Goal: Task Accomplishment & Management: Complete application form

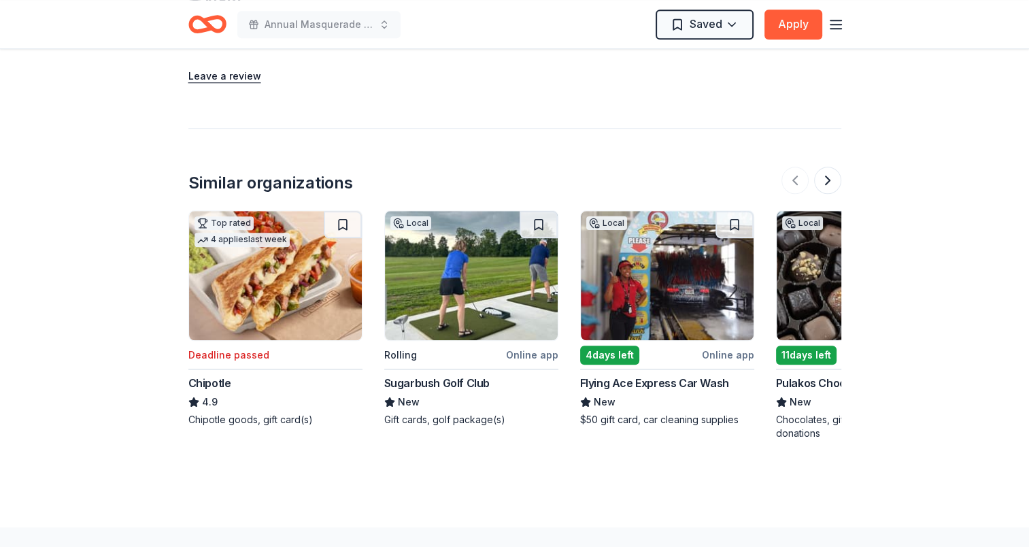
scroll to position [1292, 0]
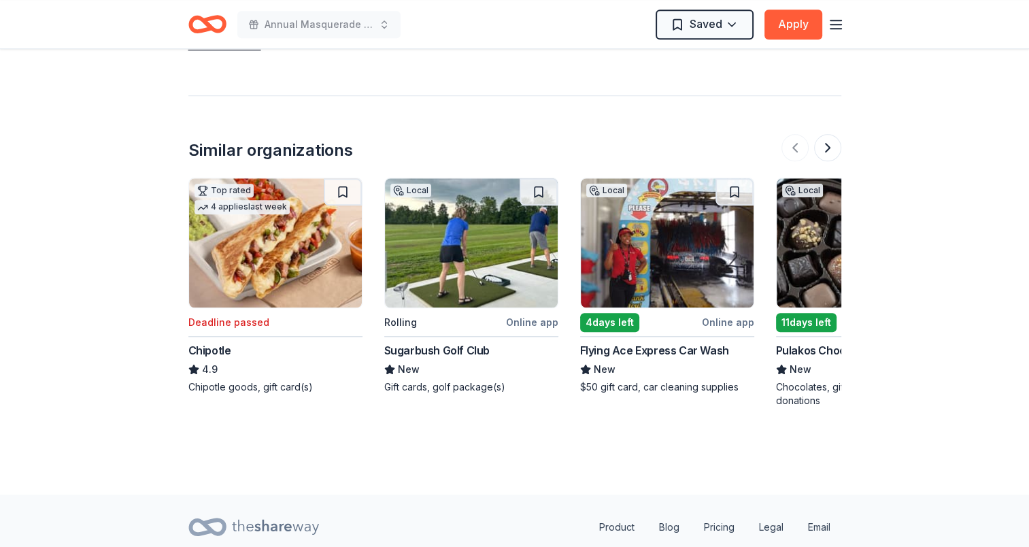
click at [278, 262] on img at bounding box center [275, 242] width 173 height 129
click at [827, 149] on button at bounding box center [827, 147] width 27 height 27
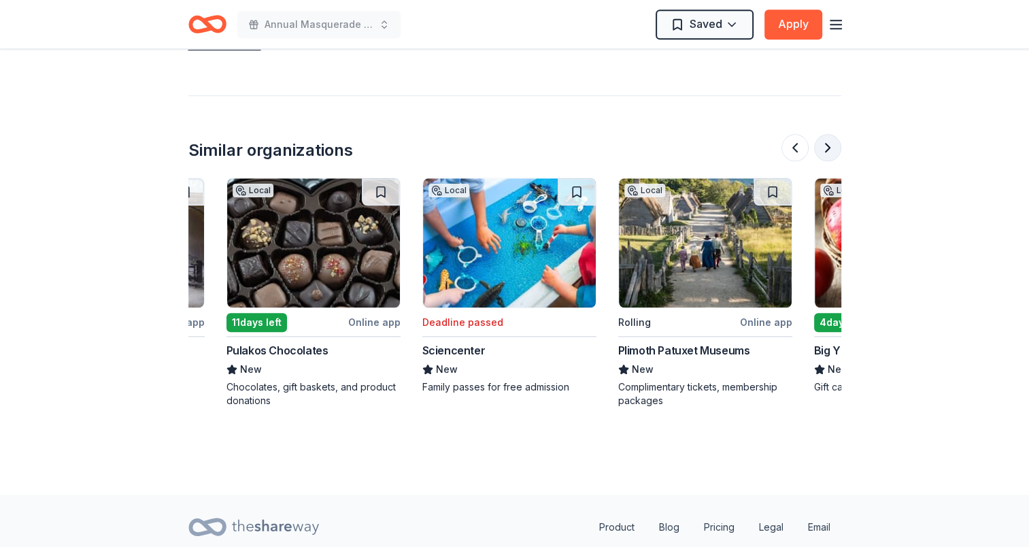
scroll to position [0, 588]
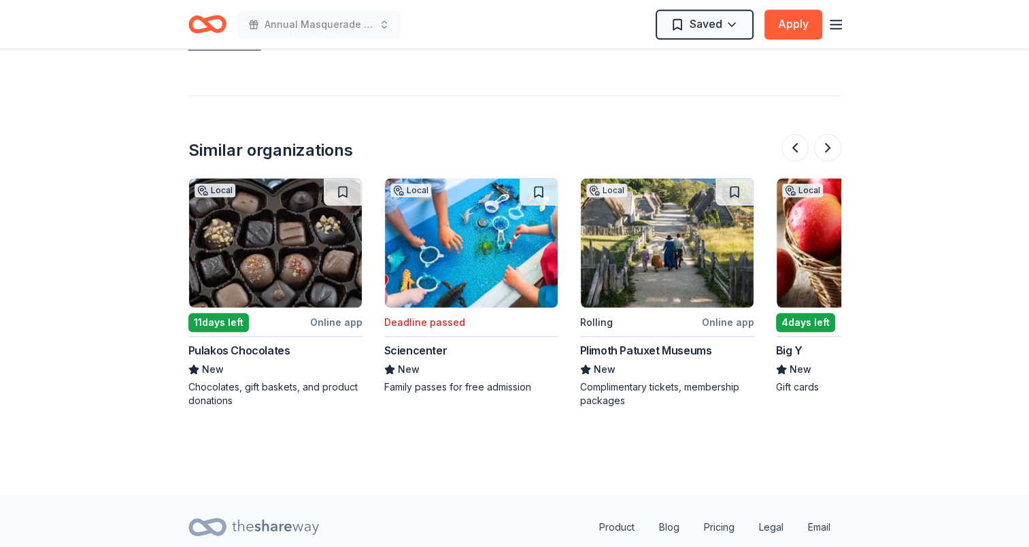
click at [254, 272] on img at bounding box center [275, 242] width 173 height 129
click at [826, 144] on button at bounding box center [827, 147] width 27 height 27
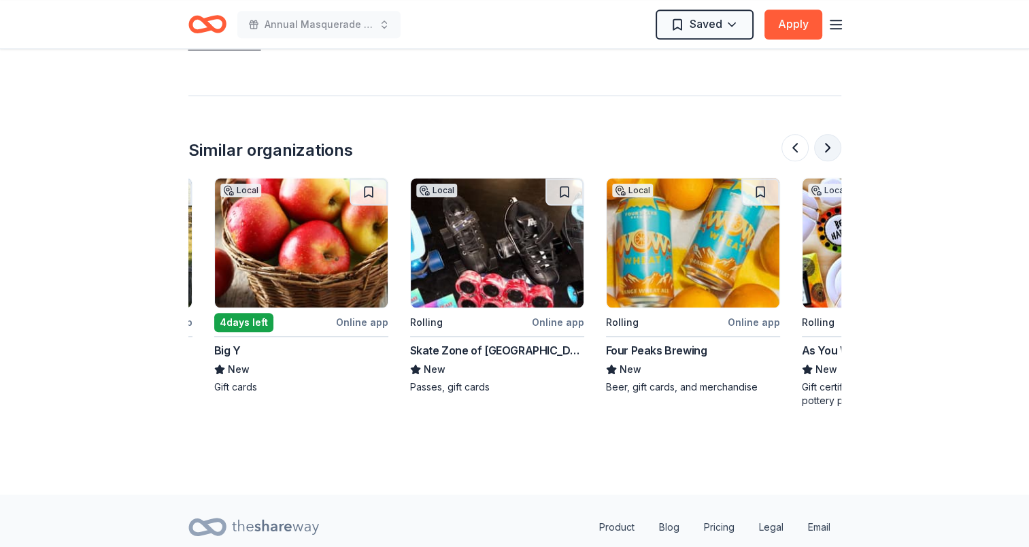
scroll to position [0, 1175]
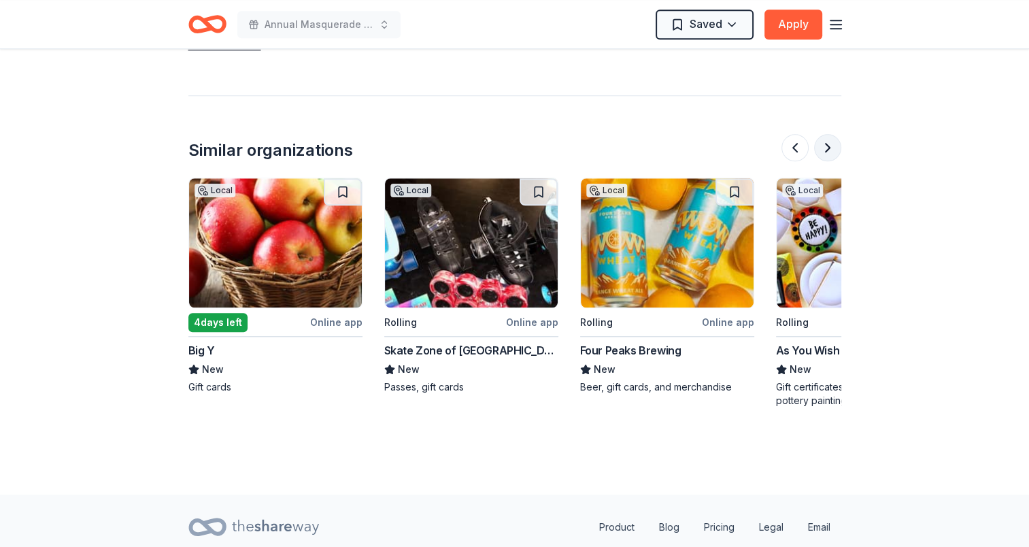
click at [826, 144] on button at bounding box center [827, 147] width 27 height 27
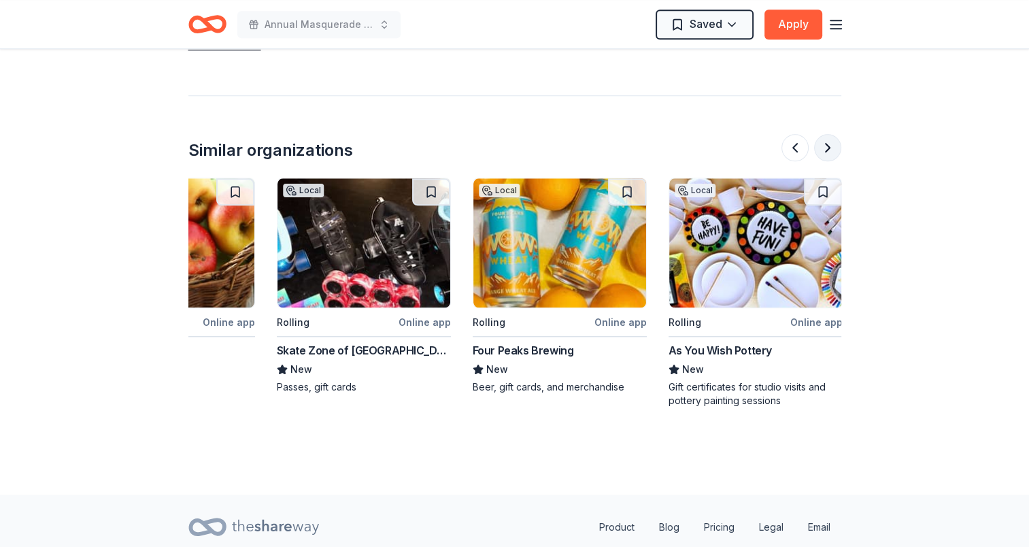
scroll to position [0, 1284]
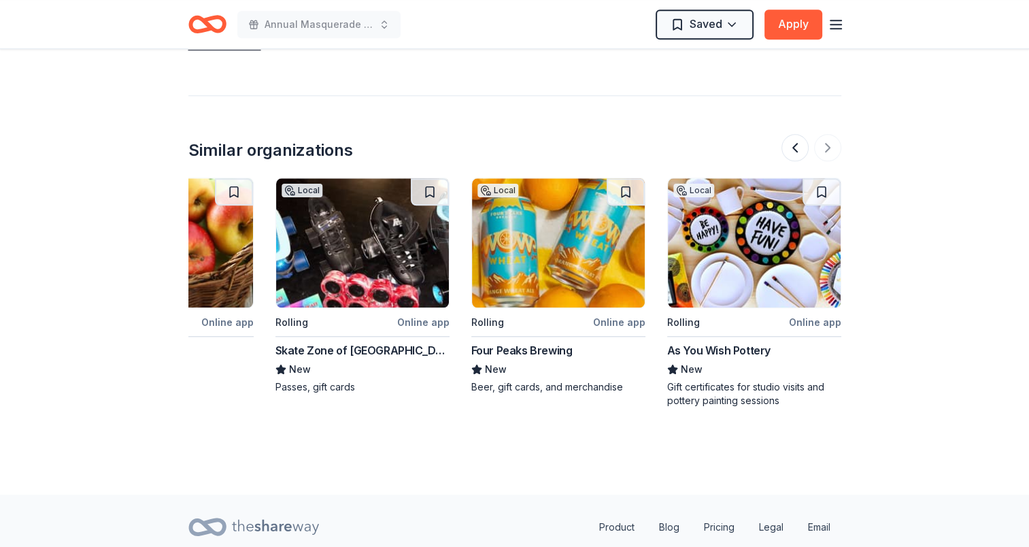
click at [786, 248] on img at bounding box center [754, 242] width 173 height 129
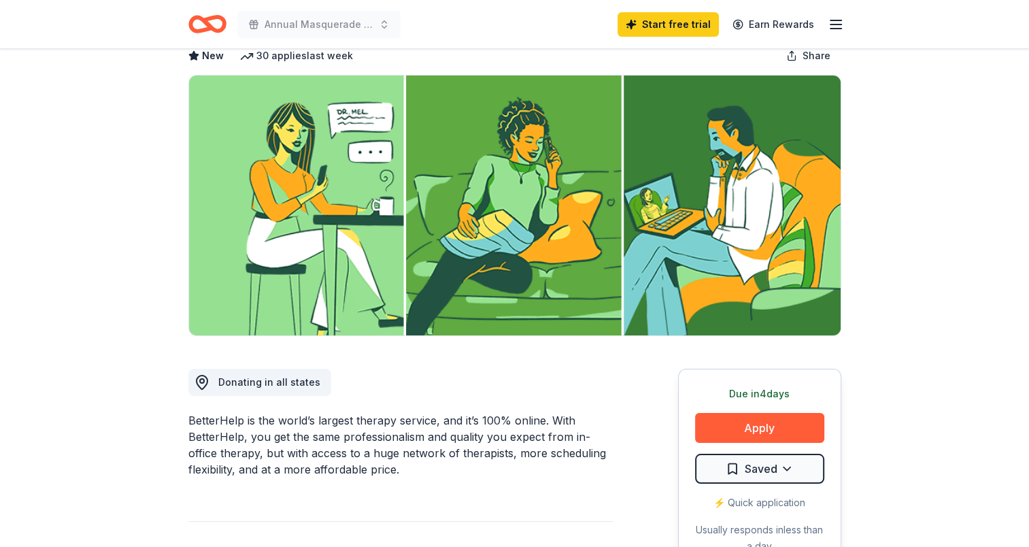
scroll to position [0, 0]
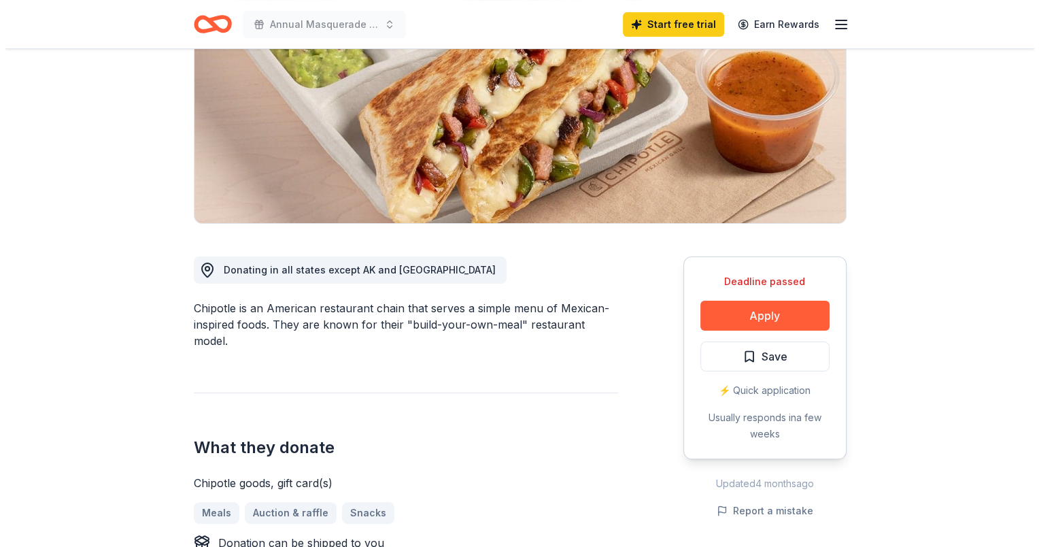
scroll to position [204, 0]
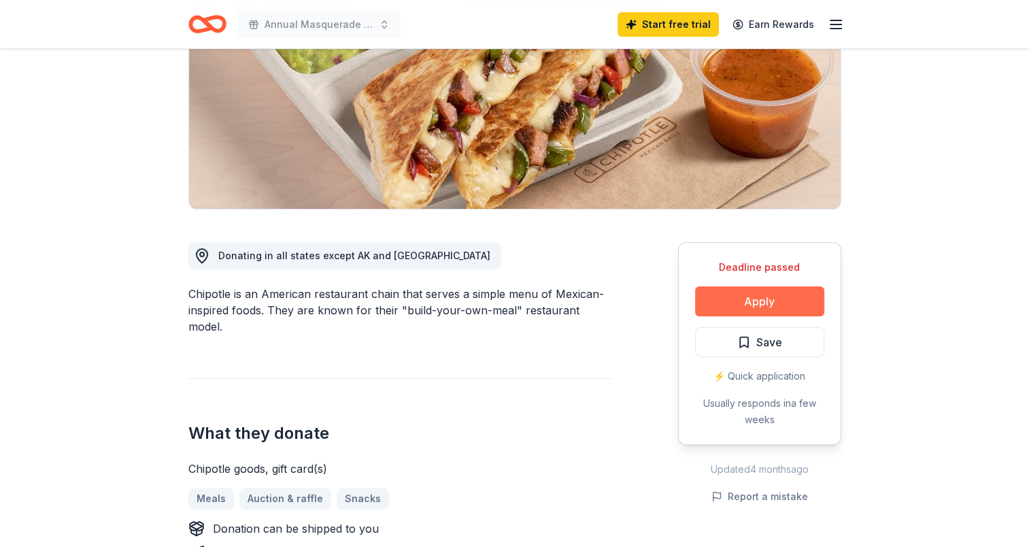
click at [773, 302] on button "Apply" at bounding box center [759, 301] width 129 height 30
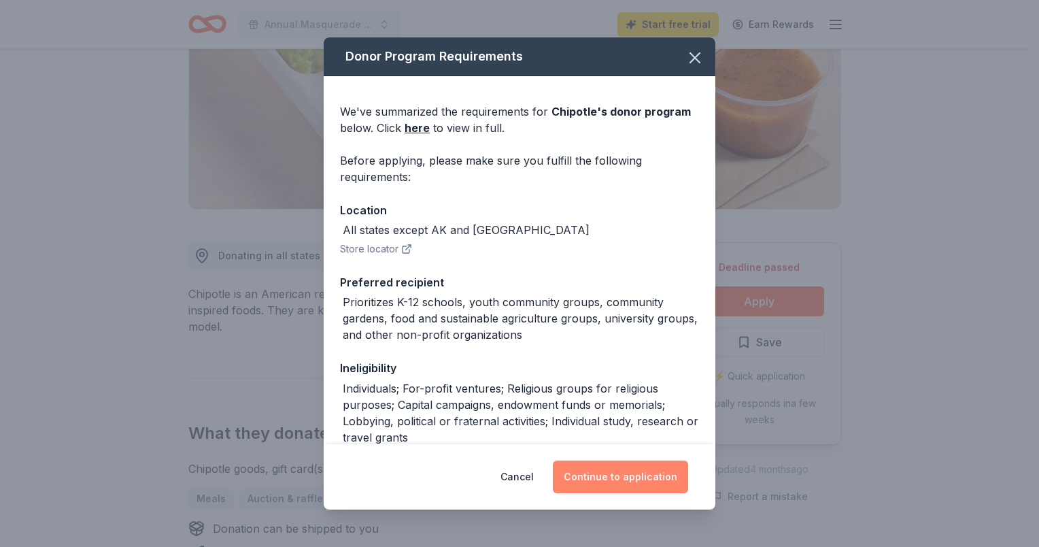
click at [618, 470] on button "Continue to application" at bounding box center [620, 476] width 135 height 33
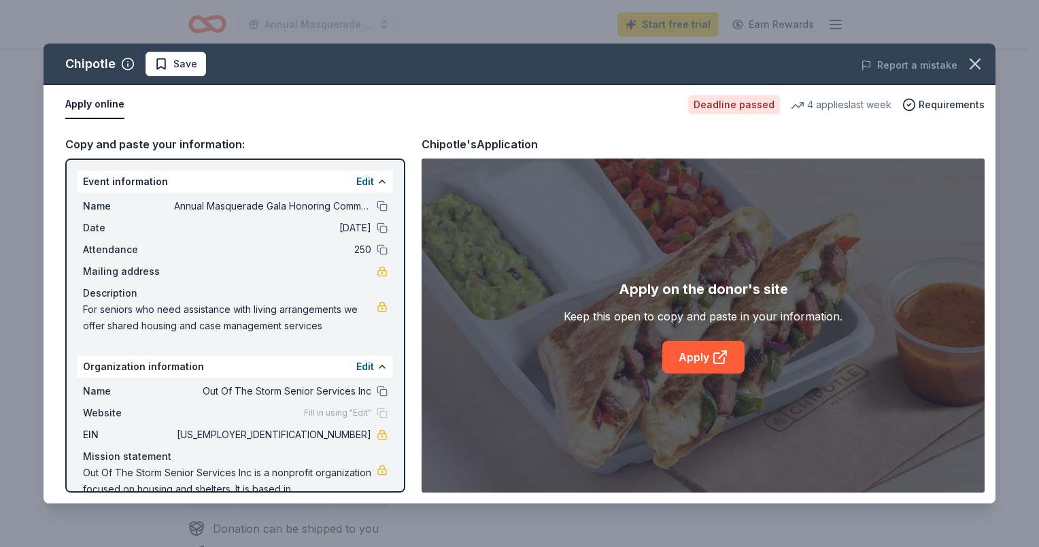
scroll to position [38, 0]
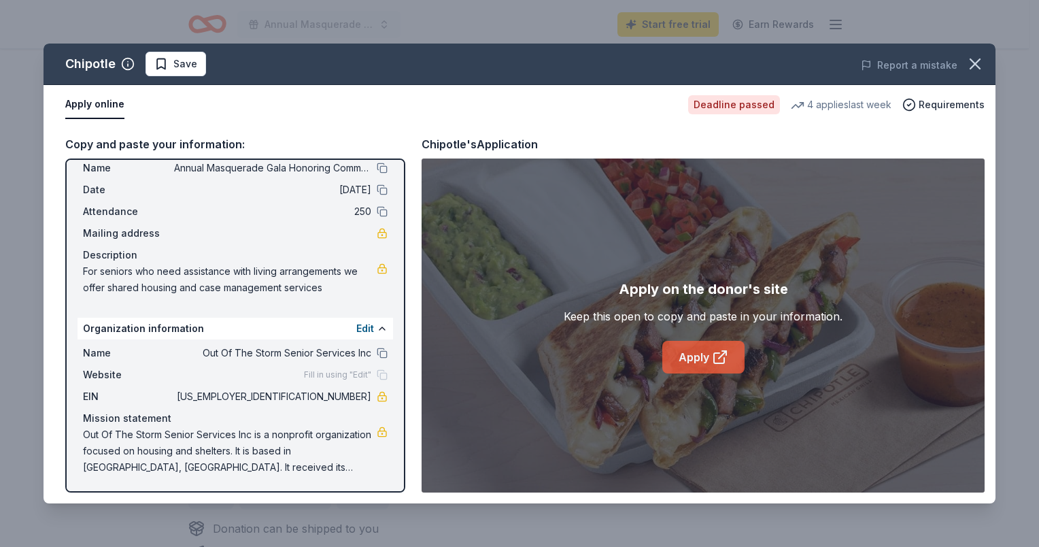
click at [710, 358] on link "Apply" at bounding box center [703, 357] width 82 height 33
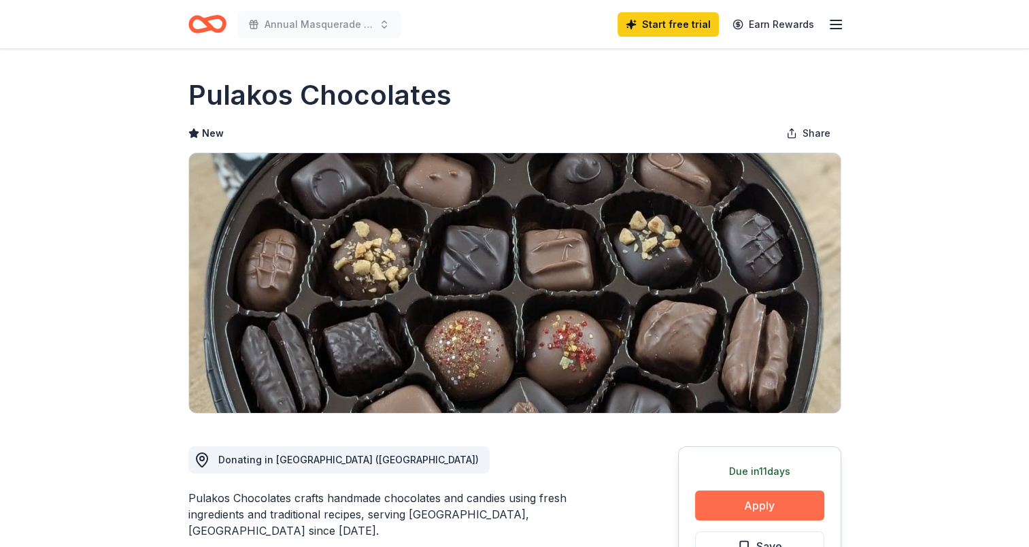
click at [771, 511] on button "Apply" at bounding box center [759, 505] width 129 height 30
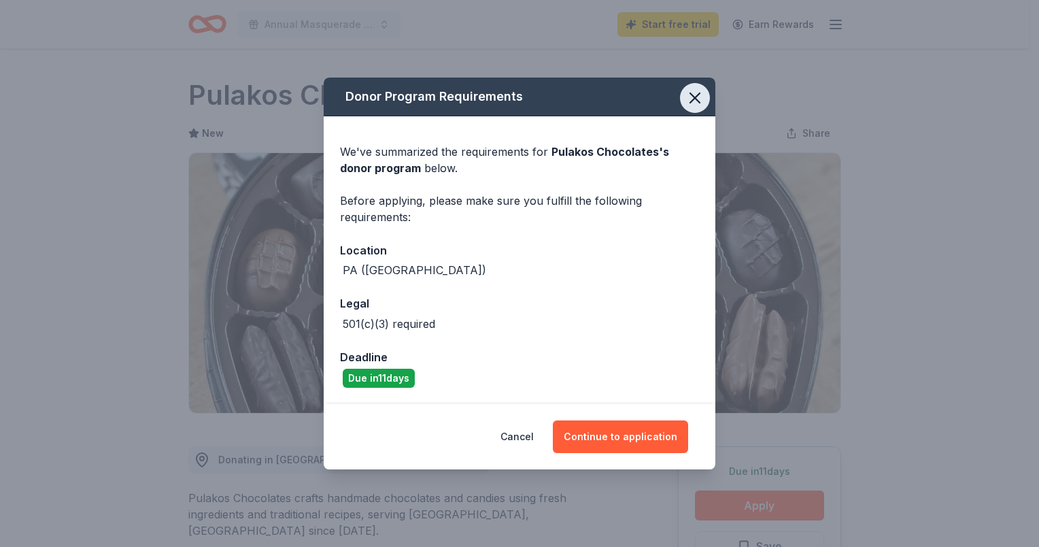
click at [697, 99] on icon "button" at bounding box center [695, 98] width 10 height 10
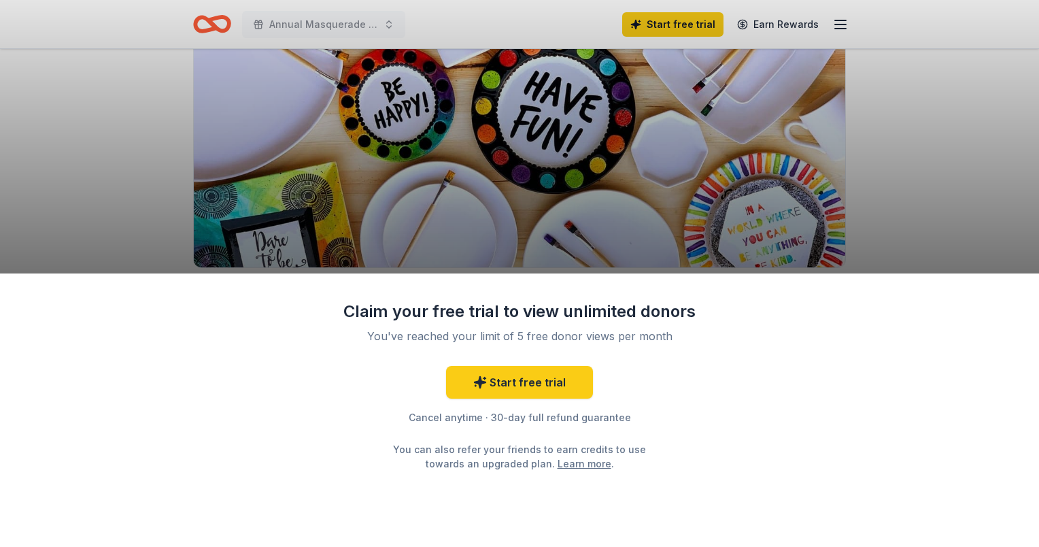
scroll to position [204, 0]
